Goal: Obtain resource: Download file/media

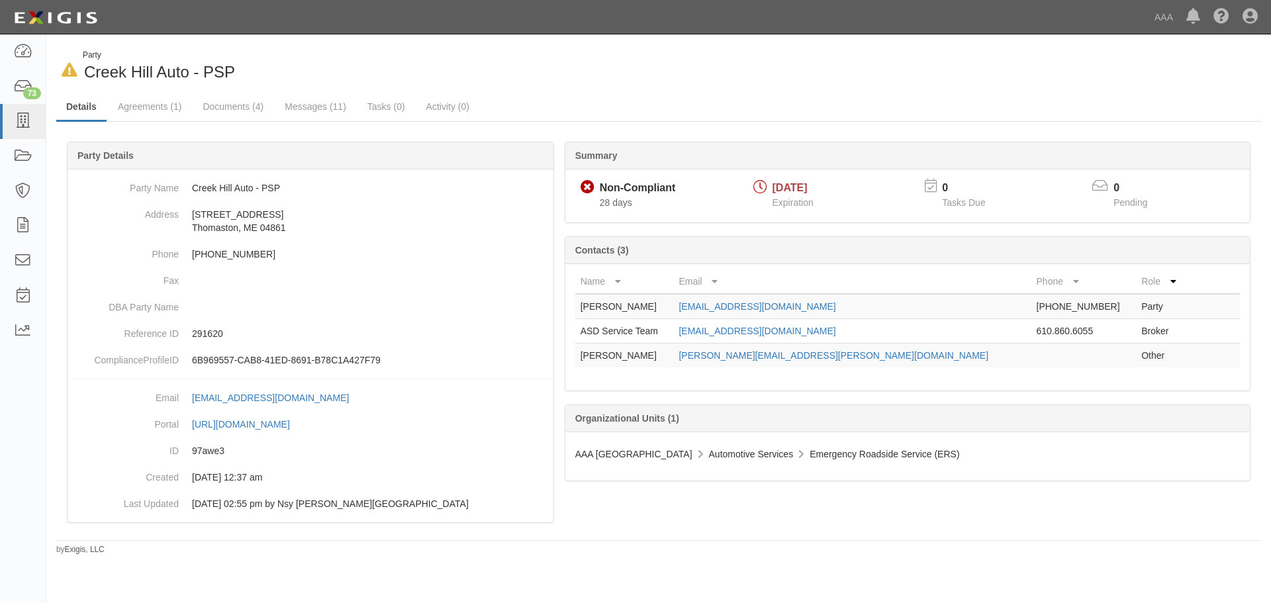
click at [273, 72] on div "In Default since 09/09/2025 Party Creek Hill Auto - PSP" at bounding box center [352, 67] width 593 height 34
click at [227, 103] on link "Documents (4)" at bounding box center [233, 107] width 81 height 28
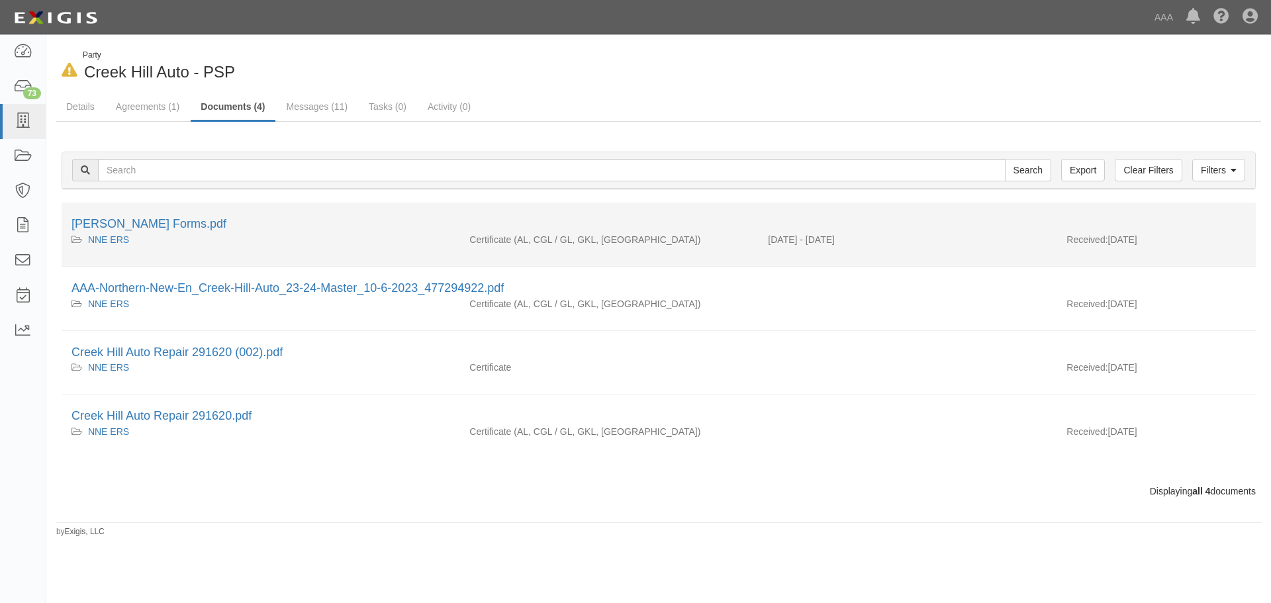
click at [146, 211] on li "[PERSON_NAME] Forms.pdf NNE ERS Certificate (AL, CGL / GL, GKL, [GEOGRAPHIC_DAT…" at bounding box center [659, 235] width 1194 height 64
click at [144, 221] on link "[PERSON_NAME] Forms.pdf" at bounding box center [149, 223] width 155 height 13
